Goal: Information Seeking & Learning: Learn about a topic

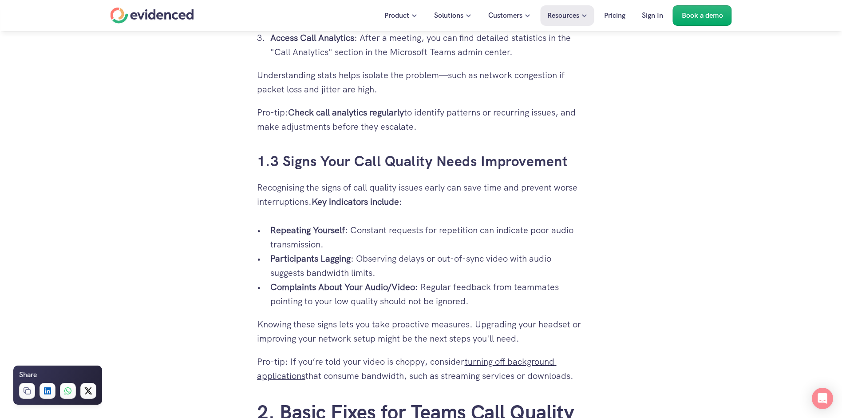
scroll to position [909, 0]
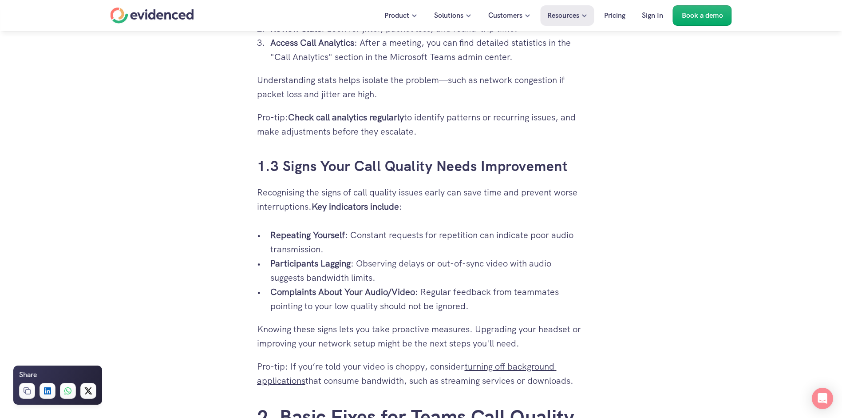
drag, startPoint x: 731, startPoint y: 248, endPoint x: 730, endPoint y: 264, distance: 16.1
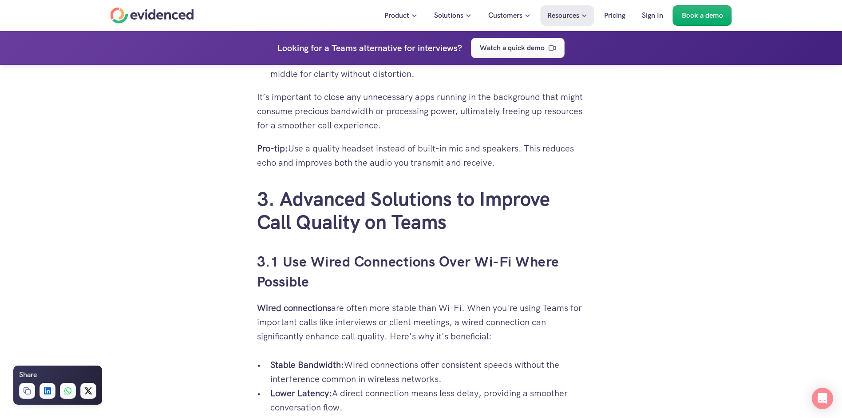
scroll to position [2400, 0]
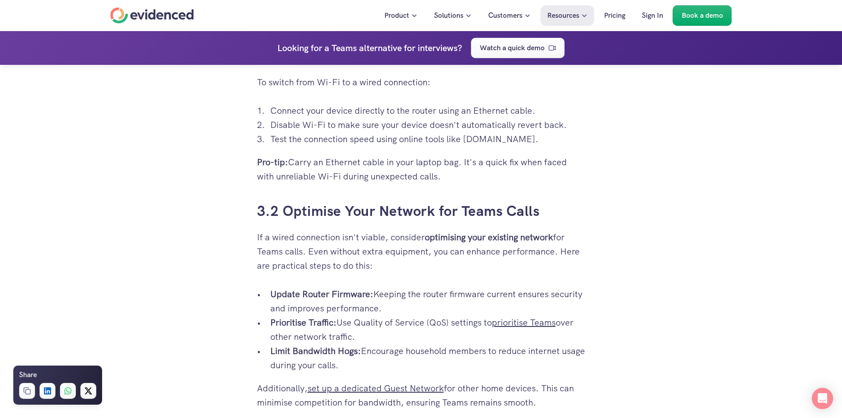
drag, startPoint x: 547, startPoint y: 328, endPoint x: 547, endPoint y: 302, distance: 26.6
click at [547, 302] on ul "Update Router Firmware: Keeping the router firmware current ensures security an…" at bounding box center [421, 329] width 328 height 85
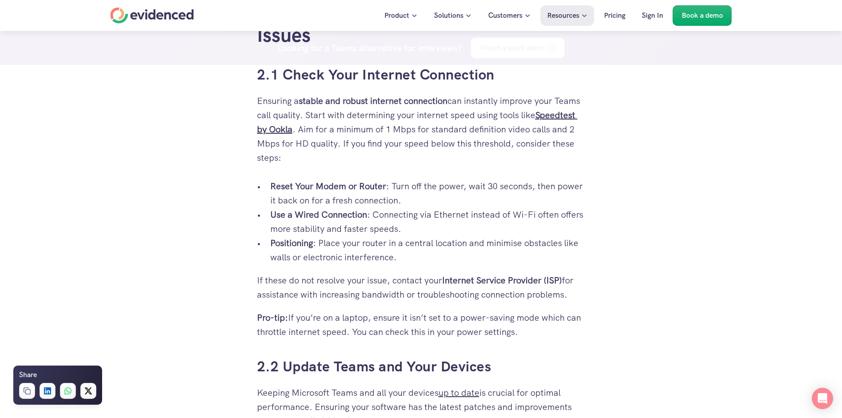
scroll to position [1270, 0]
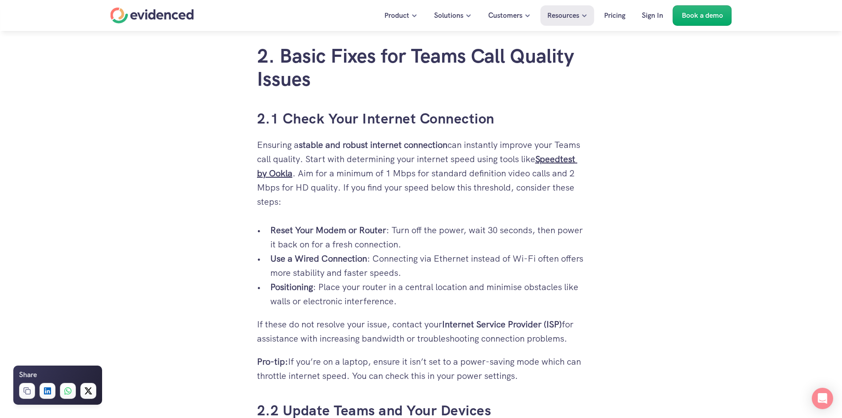
drag, startPoint x: 655, startPoint y: 240, endPoint x: 655, endPoint y: 252, distance: 11.5
drag, startPoint x: 656, startPoint y: 260, endPoint x: 661, endPoint y: 286, distance: 26.2
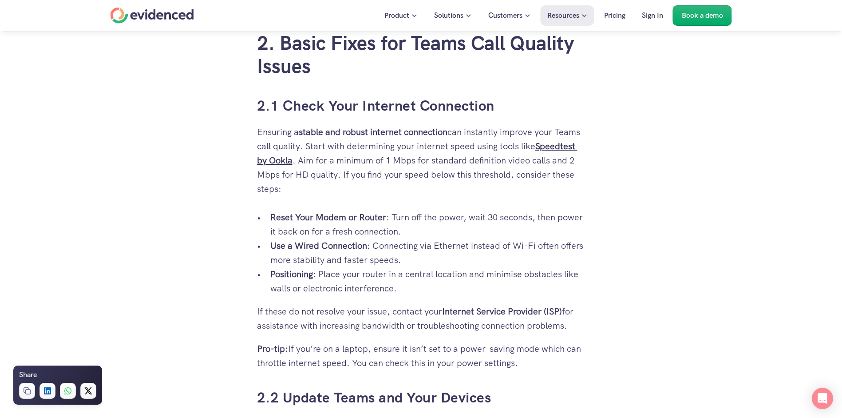
scroll to position [1277, 0]
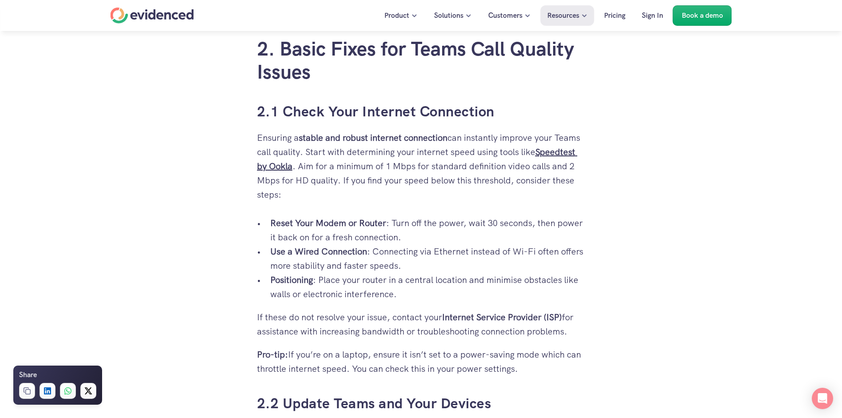
drag, startPoint x: 533, startPoint y: 248, endPoint x: 524, endPoint y: 211, distance: 38.4
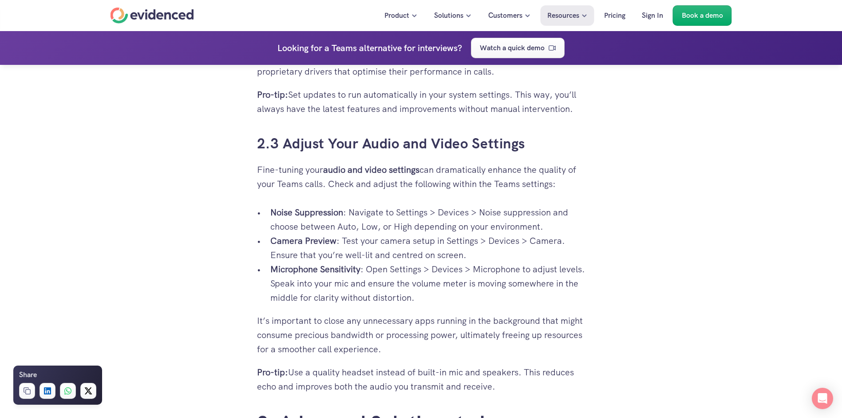
scroll to position [1804, 0]
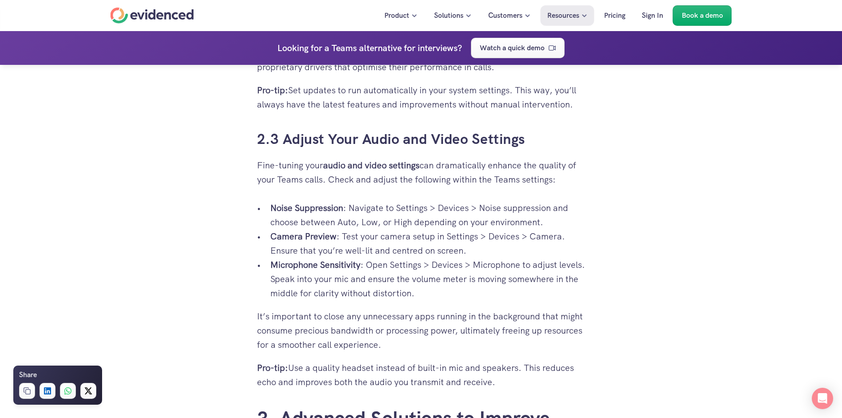
click at [388, 219] on p "Noise Suppression : Navigate to Settings > Devices > Noise suppression and choo…" at bounding box center [427, 215] width 315 height 28
click at [389, 215] on p "Noise Suppression : Navigate to Settings > Devices > Noise suppression and choo…" at bounding box center [427, 215] width 315 height 28
drag, startPoint x: 397, startPoint y: 236, endPoint x: 505, endPoint y: 297, distance: 123.6
click at [503, 297] on ul "Noise Suppression : Navigate to Settings > Devices > Noise suppression and choo…" at bounding box center [421, 250] width 328 height 99
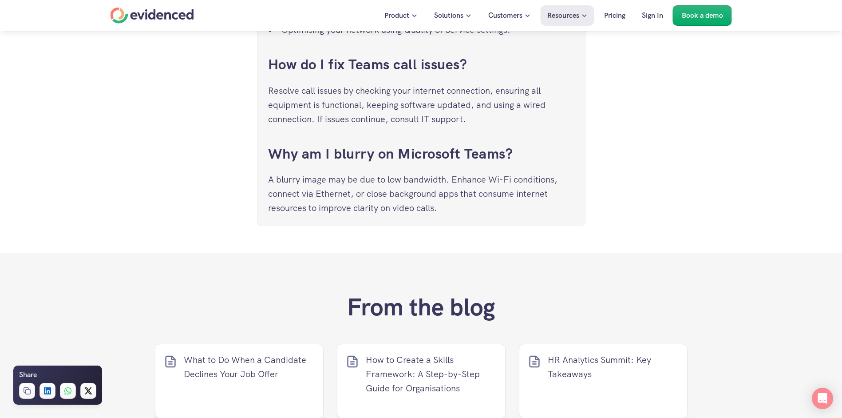
scroll to position [3605, 0]
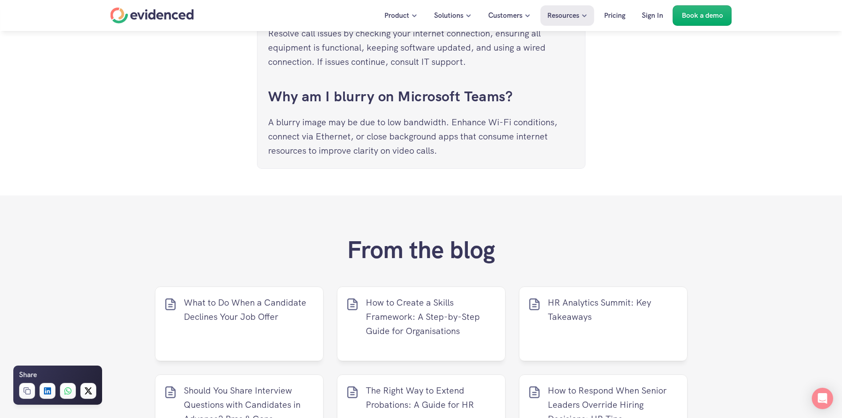
drag, startPoint x: 646, startPoint y: 221, endPoint x: 635, endPoint y: 35, distance: 186.7
